Goal: Task Accomplishment & Management: Manage account settings

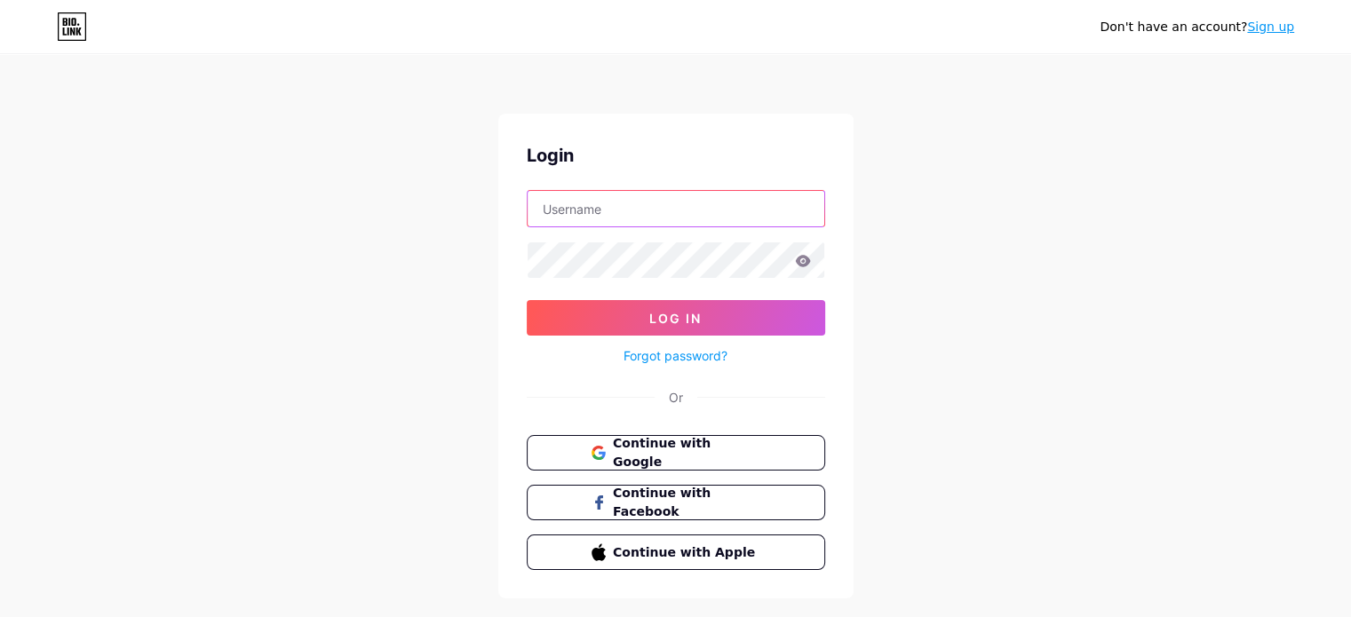
click at [650, 209] on input "text" at bounding box center [676, 209] width 297 height 36
paste input "[EMAIL_ADDRESS][DOMAIN_NAME]"
type input "[EMAIL_ADDRESS][DOMAIN_NAME]"
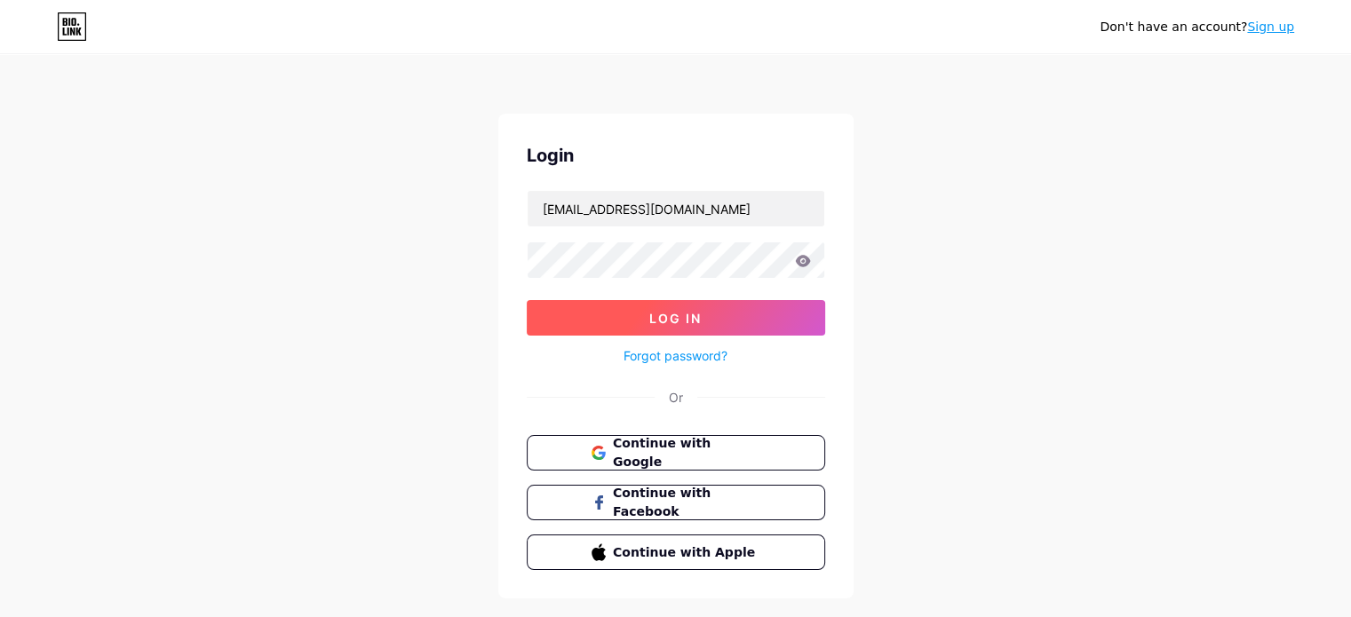
click at [735, 331] on button "Log In" at bounding box center [676, 318] width 299 height 36
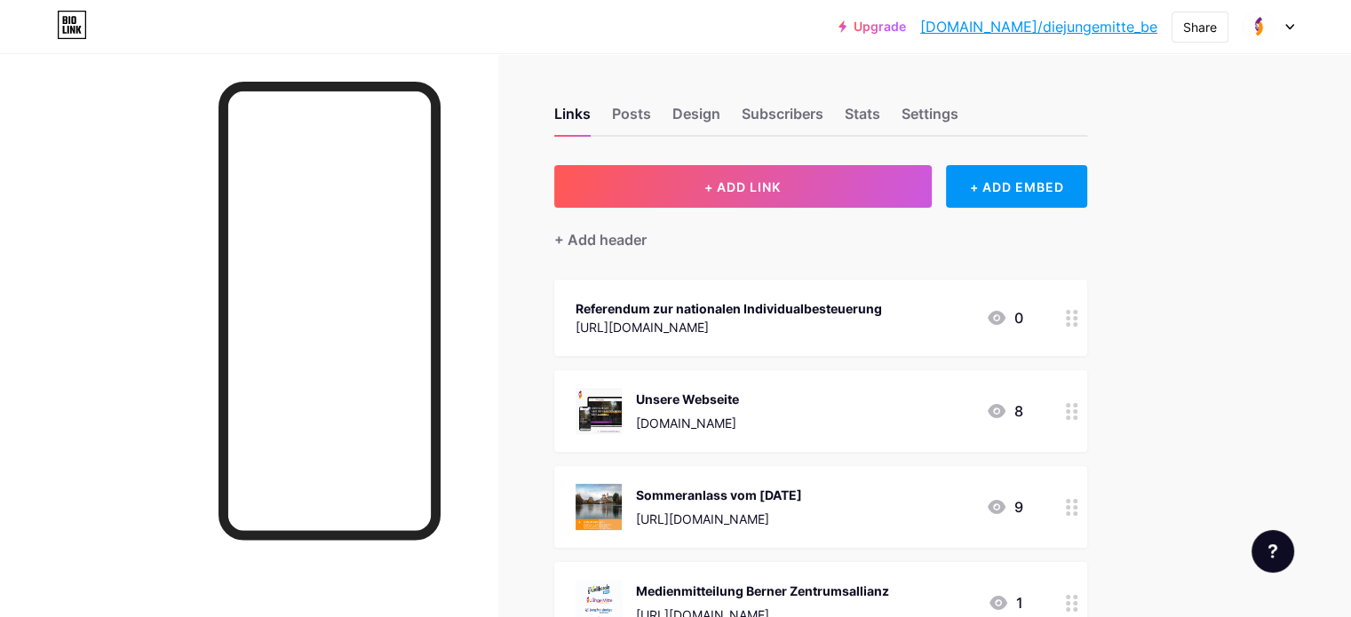
click at [1087, 326] on div at bounding box center [1072, 318] width 30 height 76
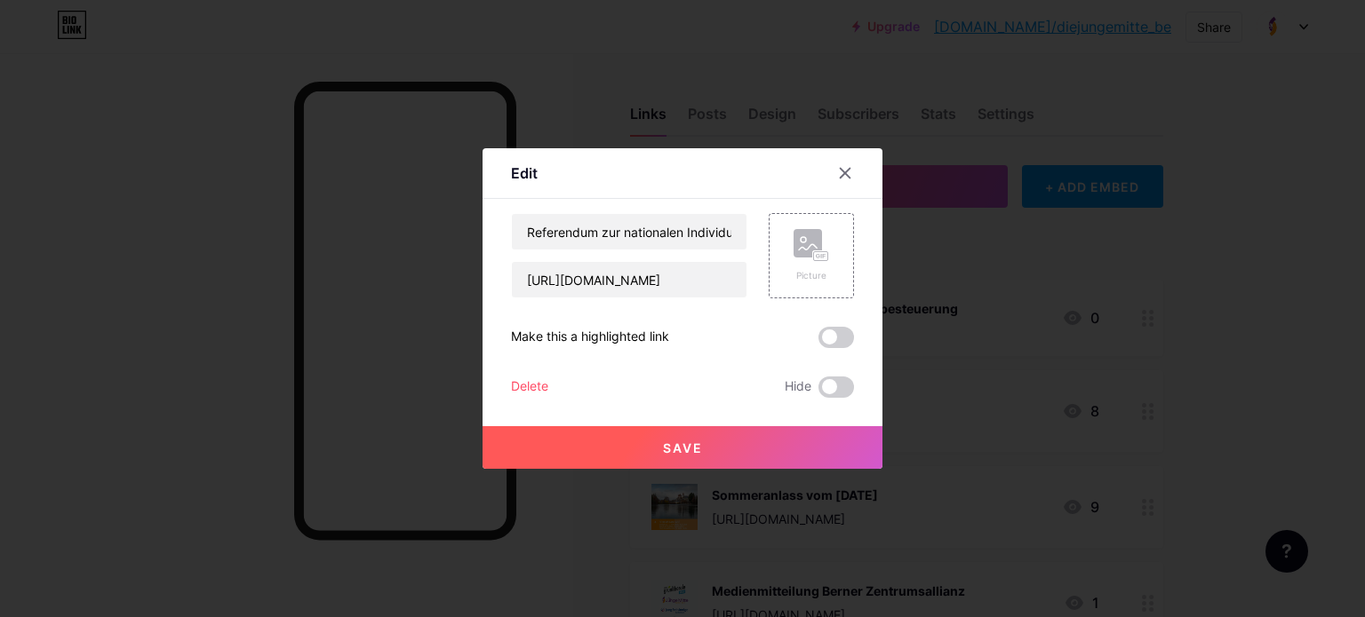
click at [515, 383] on div "Delete" at bounding box center [529, 387] width 37 height 21
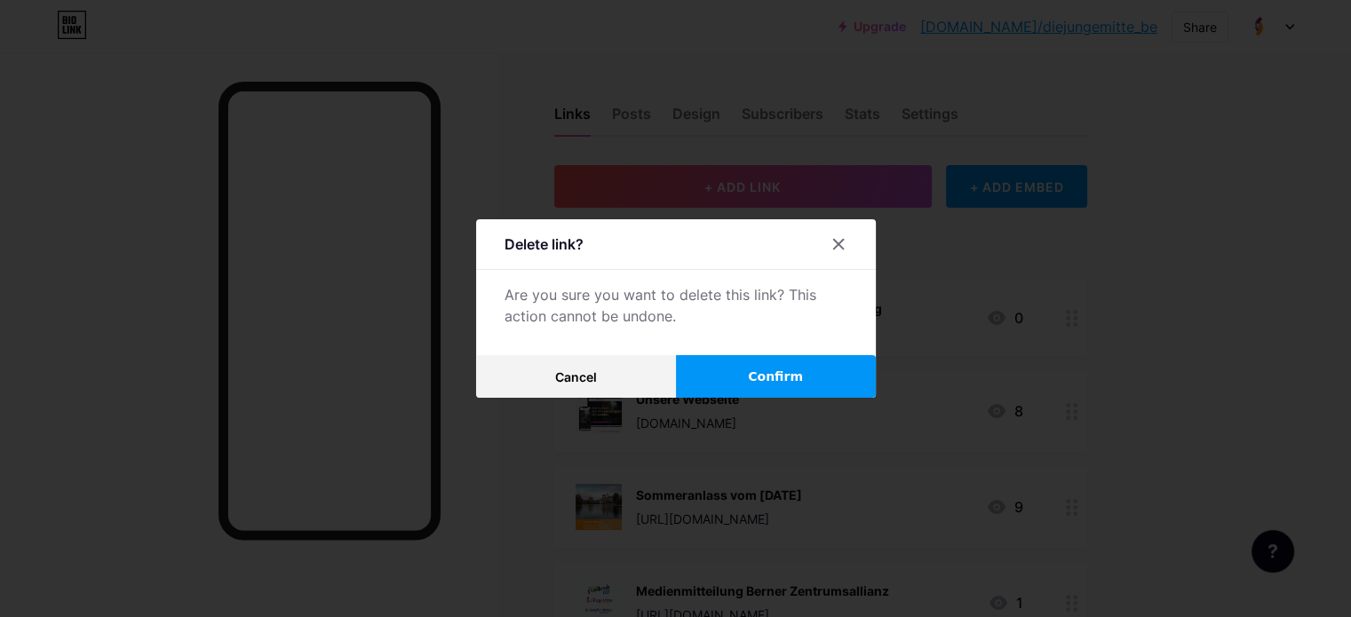
click at [771, 386] on span "Confirm" at bounding box center [775, 377] width 55 height 19
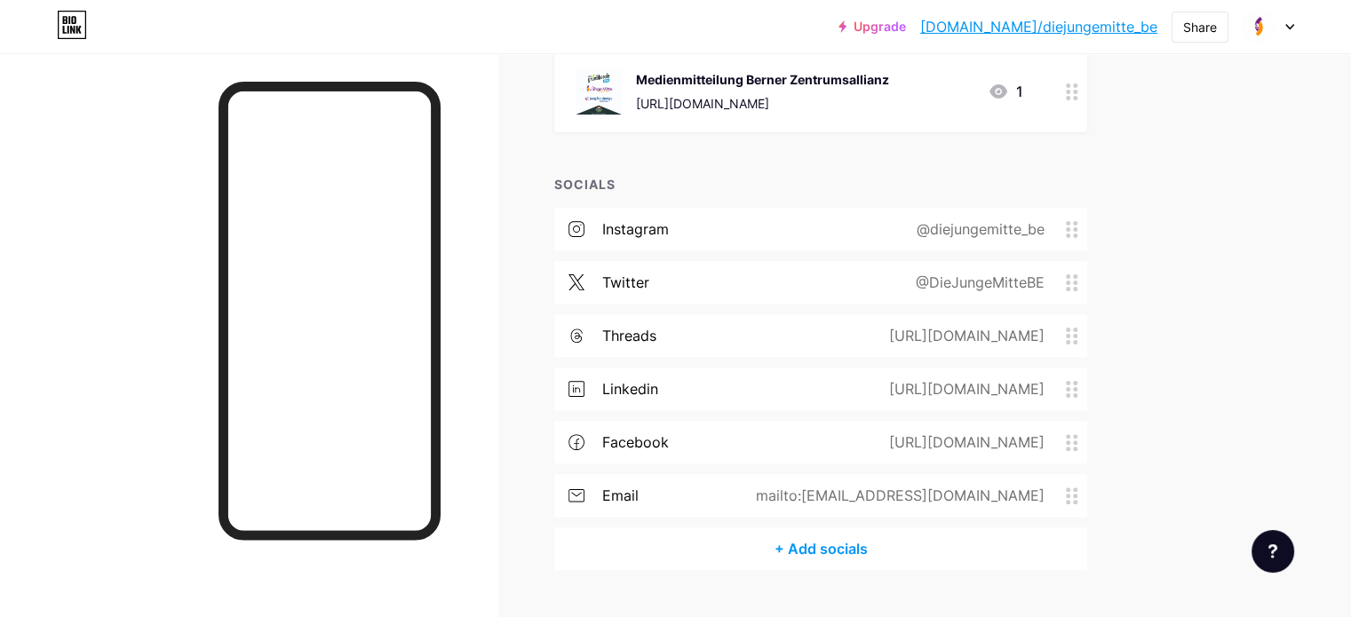
scroll to position [444, 0]
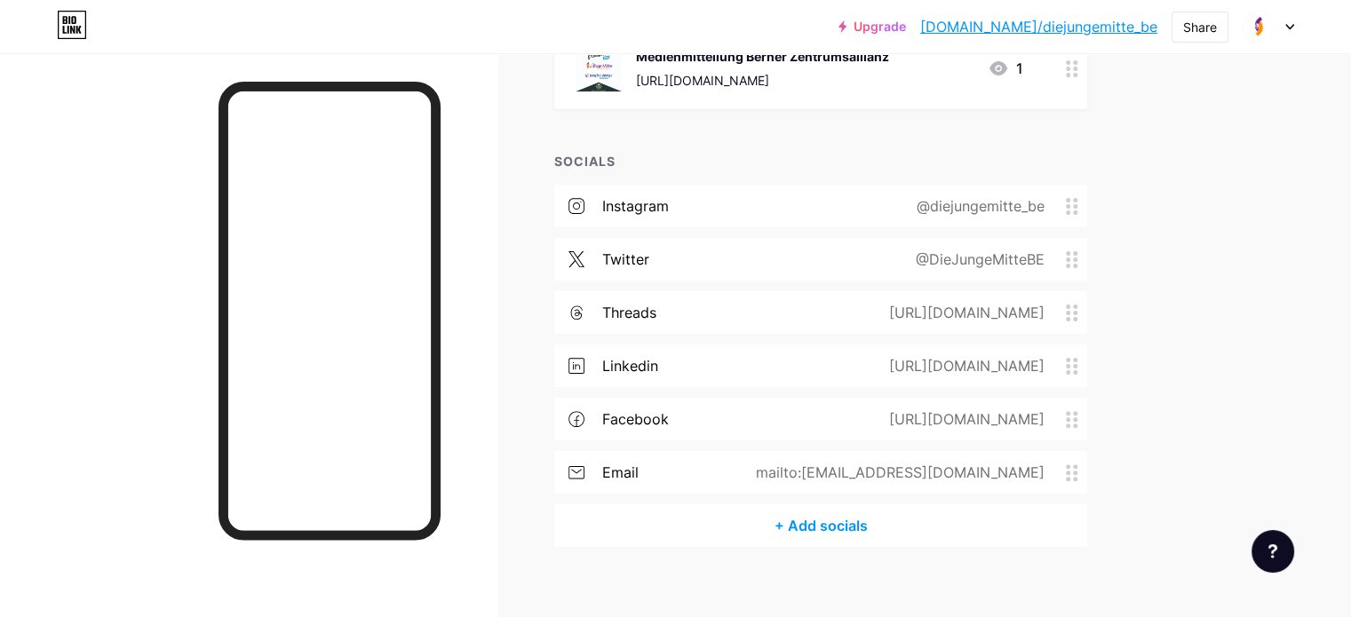
click at [980, 465] on div "mailto:[EMAIL_ADDRESS][DOMAIN_NAME]" at bounding box center [897, 472] width 339 height 21
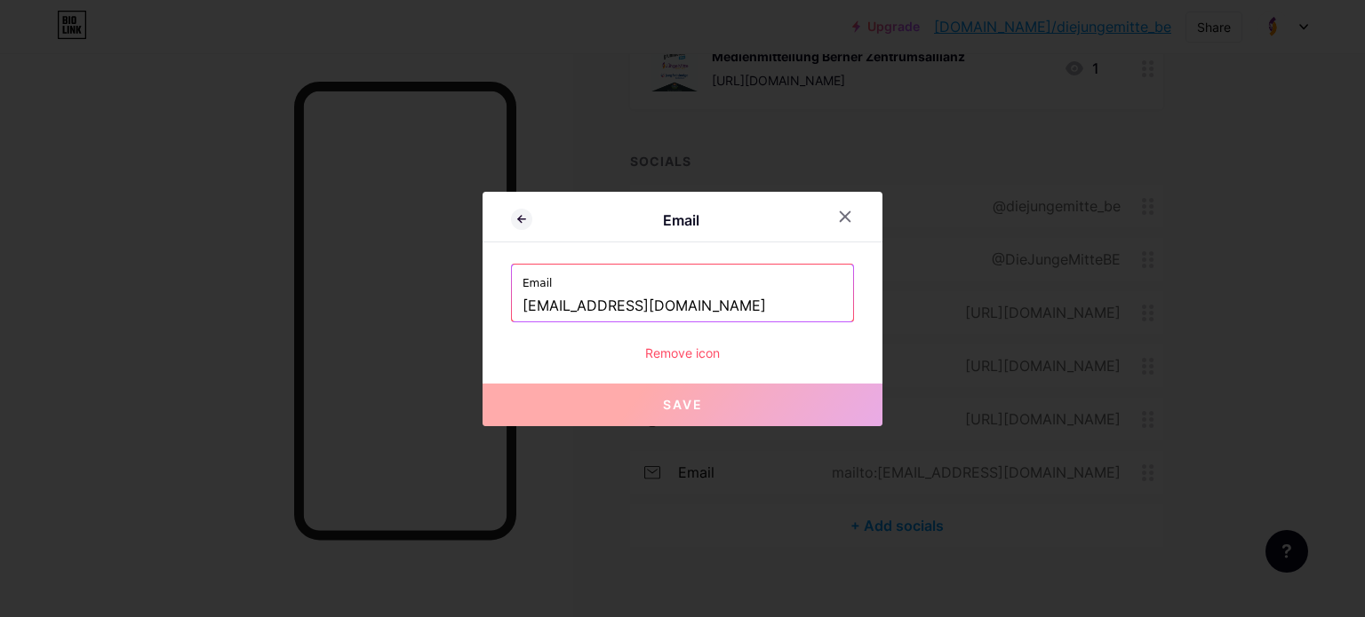
click at [1305, 409] on div at bounding box center [682, 308] width 1365 height 617
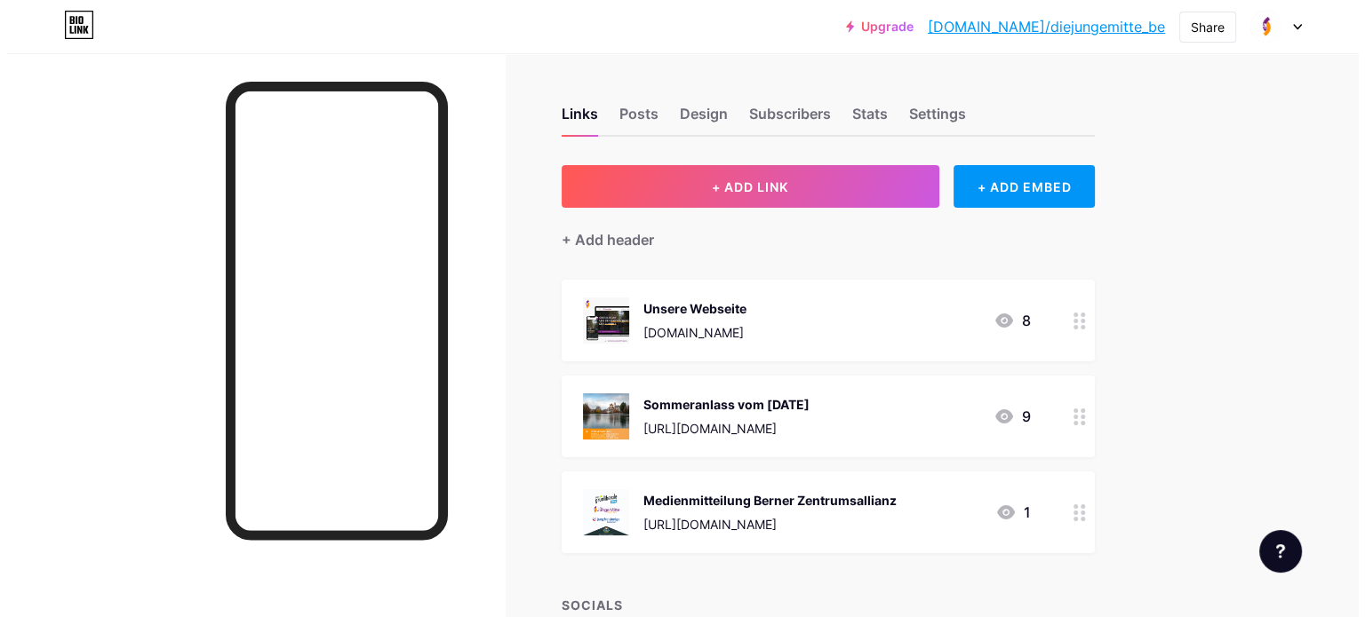
scroll to position [461, 0]
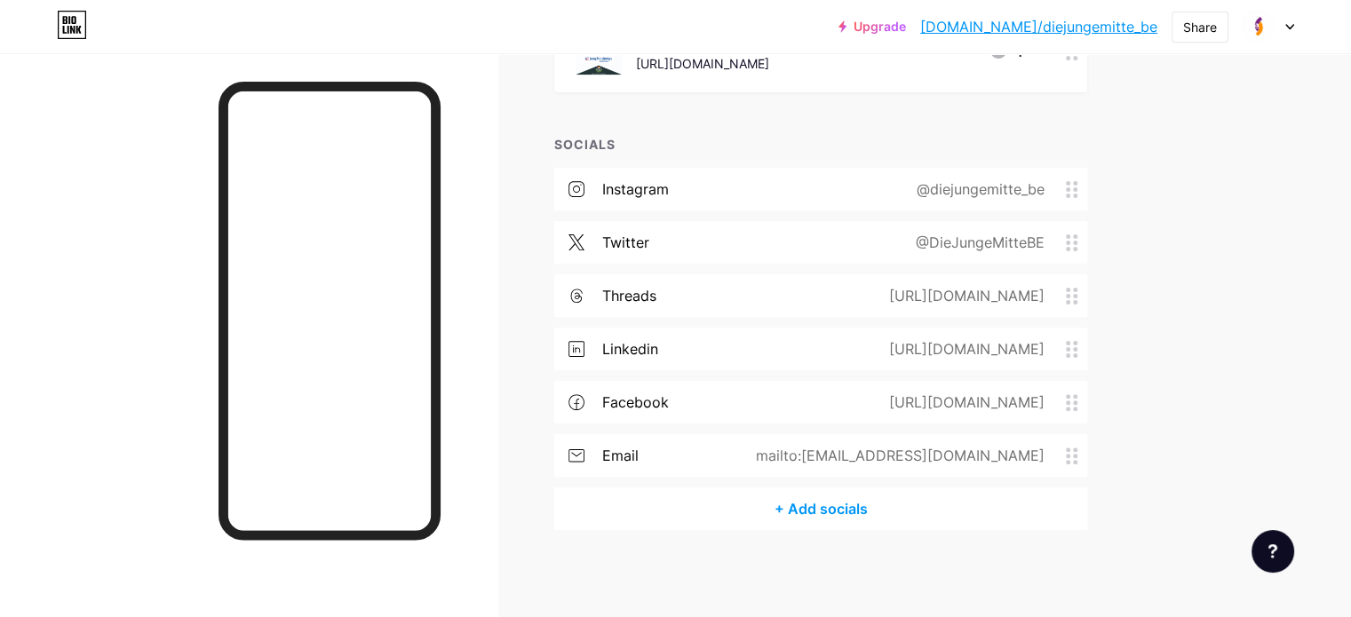
click at [888, 514] on div "+ Add socials" at bounding box center [820, 509] width 533 height 43
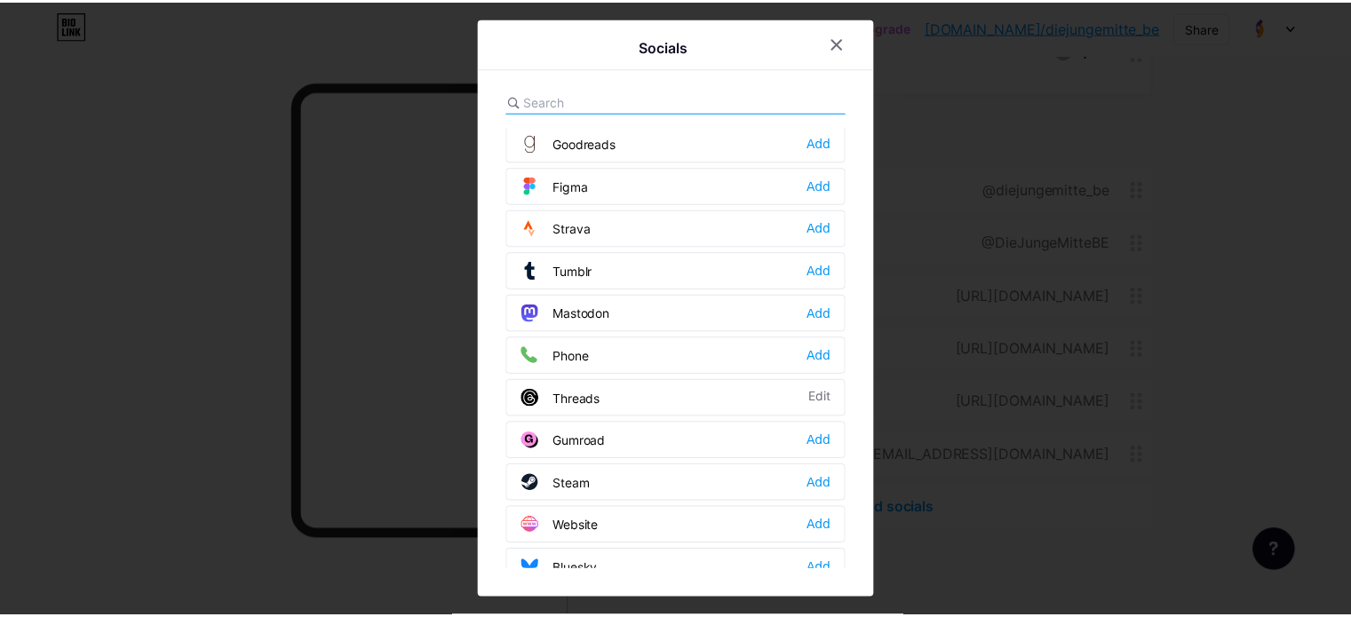
scroll to position [1585, 0]
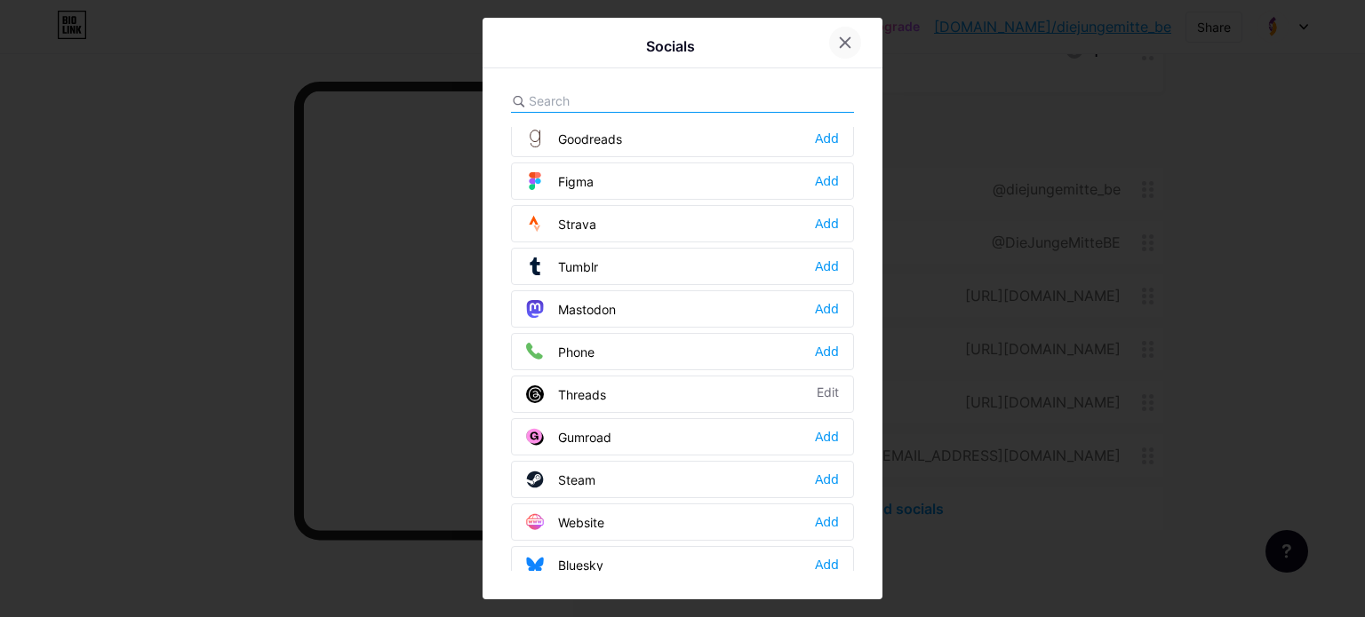
click at [842, 42] on icon at bounding box center [845, 43] width 10 height 10
